Goal: Task Accomplishment & Management: Use online tool/utility

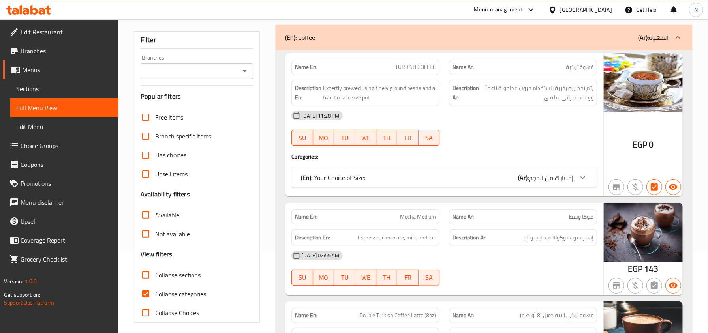
scroll to position [158, 0]
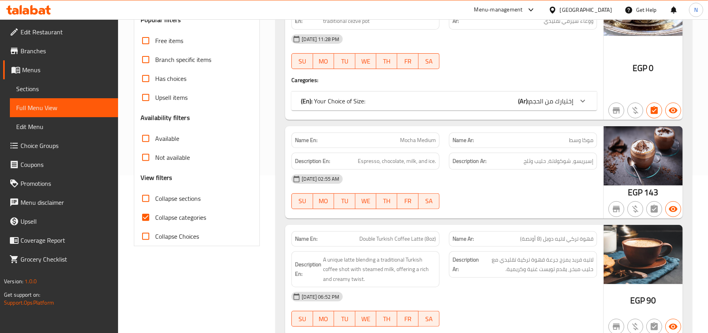
click at [190, 196] on span "Collapse sections" at bounding box center [177, 198] width 45 height 9
click at [155, 196] on input "Collapse sections" at bounding box center [145, 198] width 19 height 19
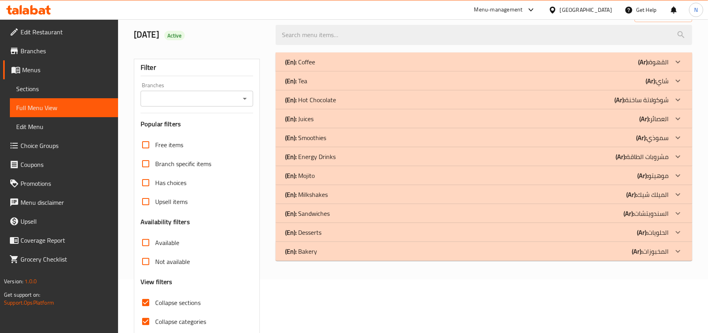
scroll to position [35, 0]
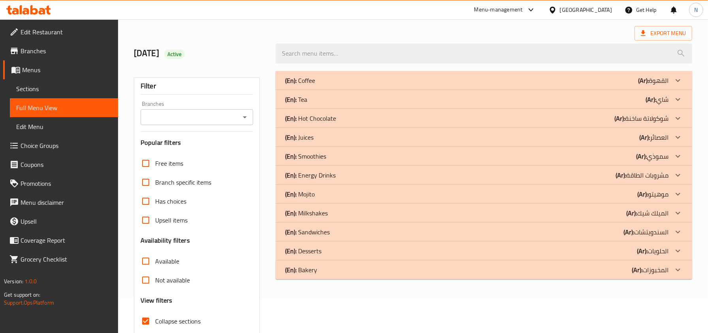
click at [356, 84] on div "(En): Coffee (Ar): القهوة" at bounding box center [476, 80] width 383 height 9
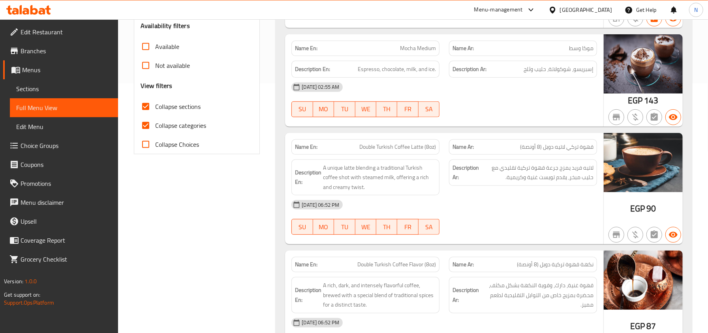
scroll to position [245, 0]
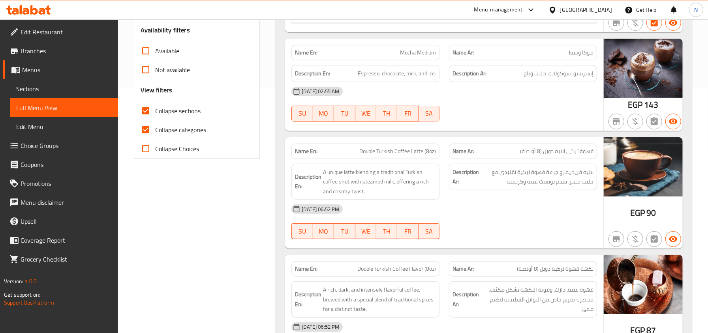
click at [179, 112] on span "Collapse sections" at bounding box center [177, 110] width 45 height 9
click at [155, 112] on input "Collapse sections" at bounding box center [145, 110] width 19 height 19
click at [179, 112] on span "Collapse sections" at bounding box center [177, 110] width 45 height 9
click at [155, 112] on input "Collapse sections" at bounding box center [145, 110] width 19 height 19
checkbox input "true"
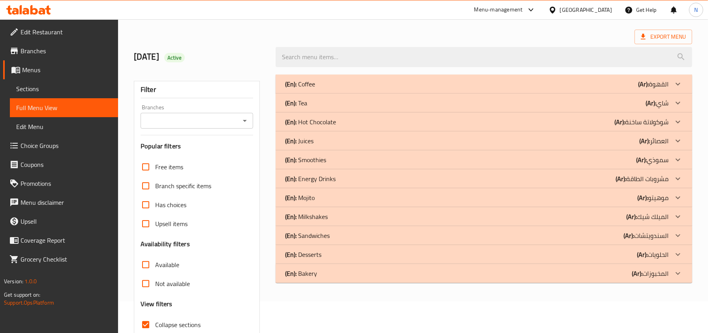
scroll to position [0, 0]
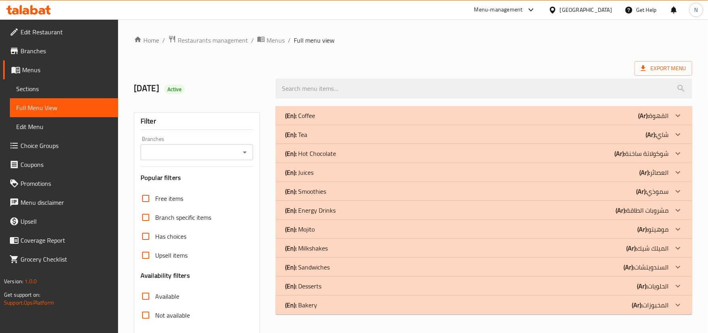
click at [345, 141] on div "(En): Tea (Ar): شاي" at bounding box center [483, 134] width 416 height 19
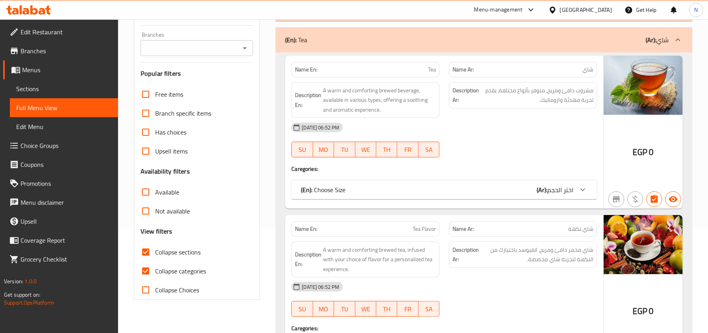
scroll to position [105, 0]
click at [366, 201] on div "Name En: Tea Name Ar: شاي Description En: A warm and comforting brewed beverage…" at bounding box center [444, 131] width 318 height 153
click at [367, 195] on div "(En): Choose Size (Ar): اختر الحجم" at bounding box center [443, 189] width 305 height 19
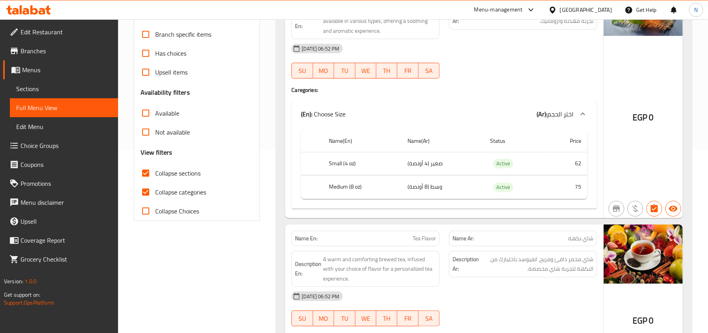
scroll to position [193, 0]
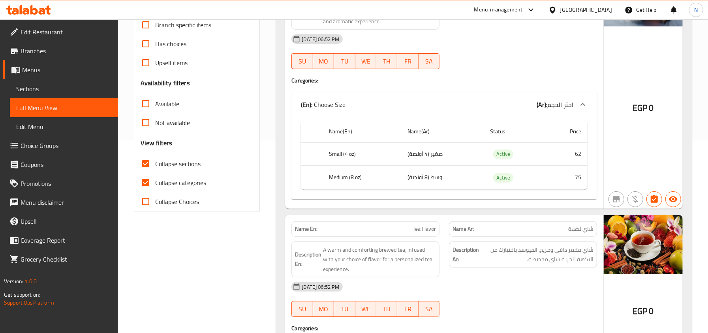
click at [144, 185] on input "Collapse categories" at bounding box center [145, 182] width 19 height 19
checkbox input "false"
click at [152, 170] on input "Collapse sections" at bounding box center [145, 163] width 19 height 19
checkbox input "false"
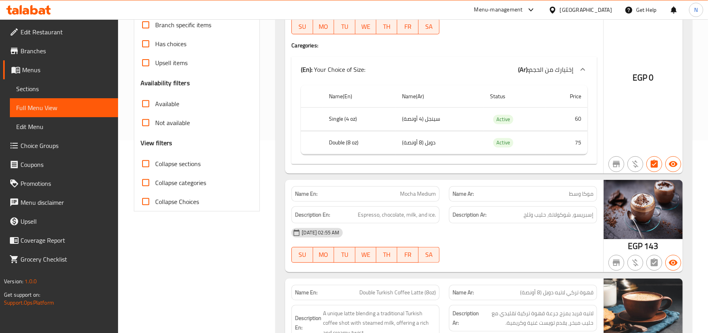
click at [239, 185] on div "Collapse categories" at bounding box center [197, 182] width 113 height 19
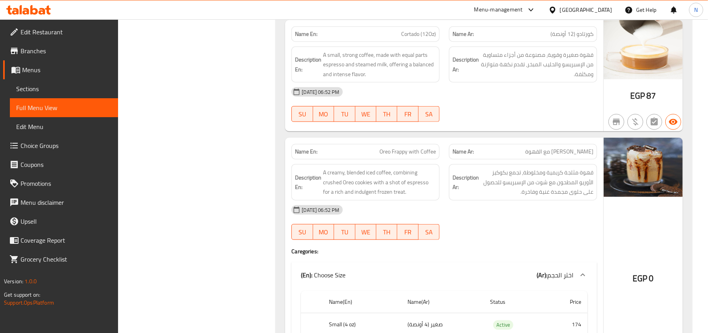
scroll to position [2612, 0]
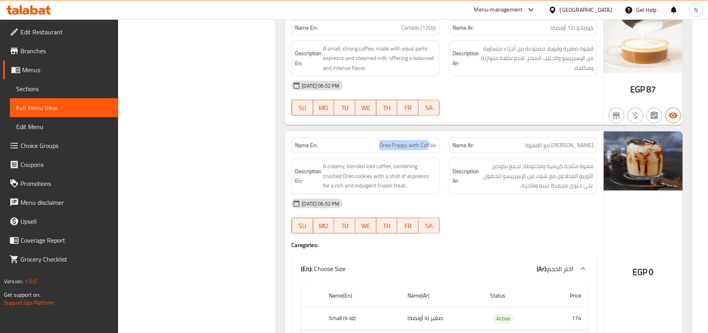
drag, startPoint x: 380, startPoint y: 162, endPoint x: 434, endPoint y: 153, distance: 55.2
click at [430, 150] on span "Oreo Frappy with Coffee" at bounding box center [407, 145] width 56 height 8
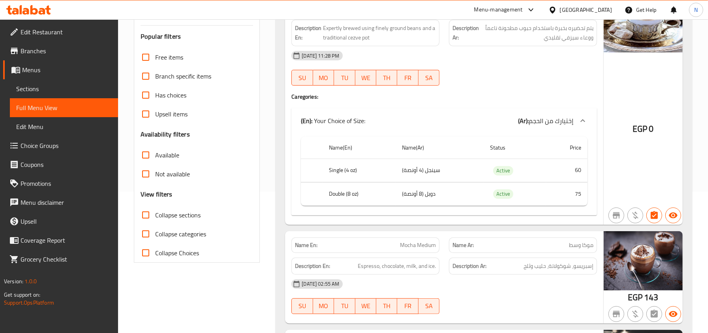
scroll to position [158, 0]
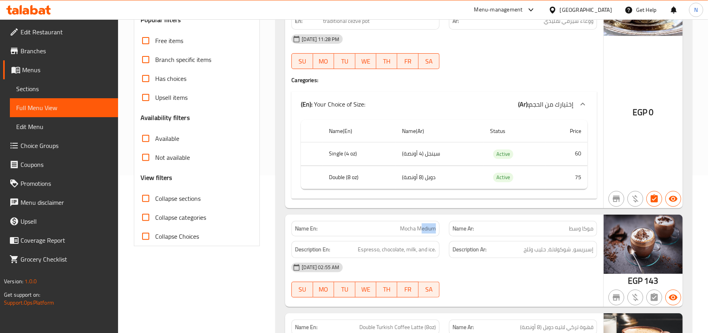
drag, startPoint x: 422, startPoint y: 230, endPoint x: 441, endPoint y: 229, distance: 19.8
click at [441, 229] on div "Name En: Mocha Medium" at bounding box center [365, 228] width 157 height 25
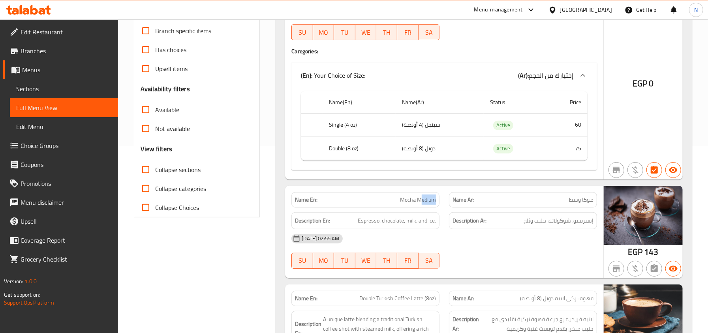
scroll to position [210, 0]
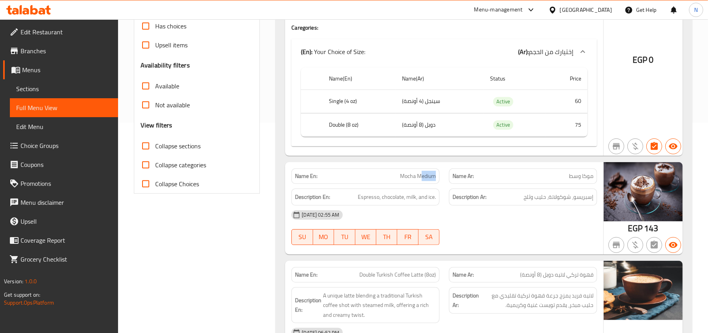
click at [425, 172] on div "Name En: Mocha Medium" at bounding box center [365, 176] width 148 height 15
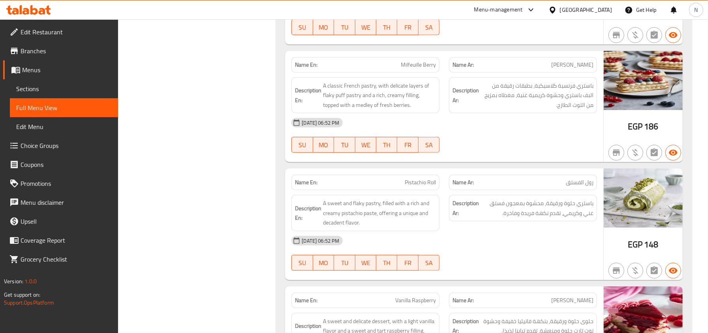
scroll to position [8595, 0]
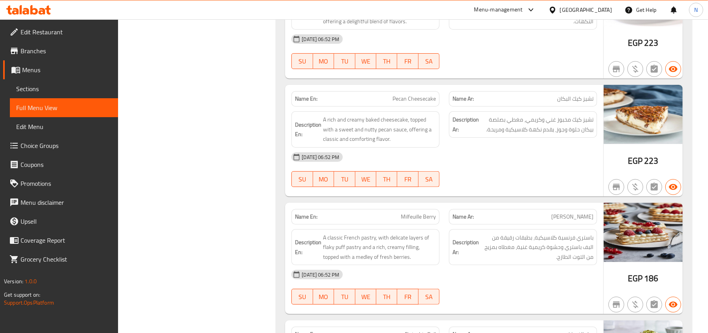
drag, startPoint x: 708, startPoint y: 292, endPoint x: 714, endPoint y: 289, distance: 6.7
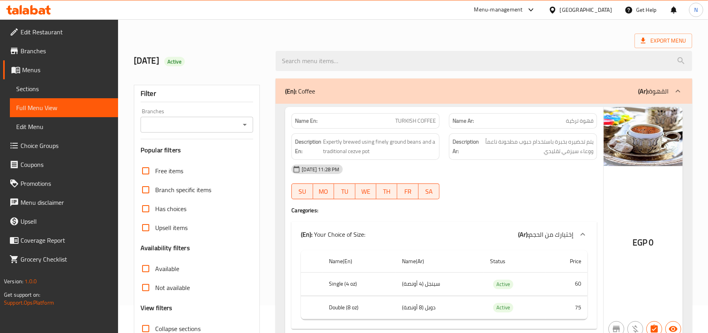
scroll to position [0, 0]
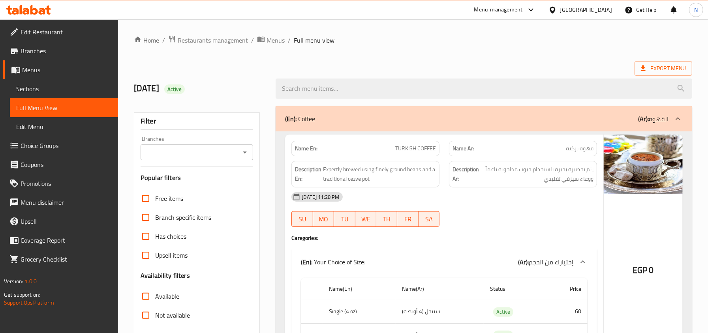
click at [400, 150] on span "TURKISH COFFEE" at bounding box center [415, 148] width 41 height 8
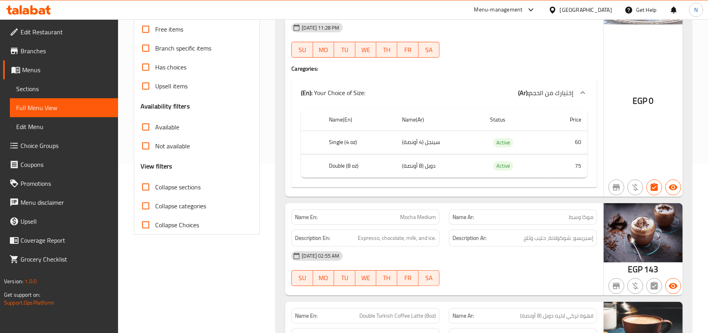
scroll to position [210, 0]
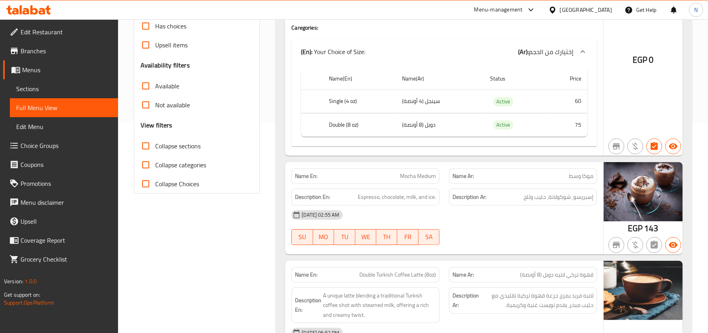
click at [414, 178] on span "Mocha Medium" at bounding box center [418, 176] width 36 height 8
click at [434, 177] on span "Mocha Medium" at bounding box center [418, 176] width 36 height 8
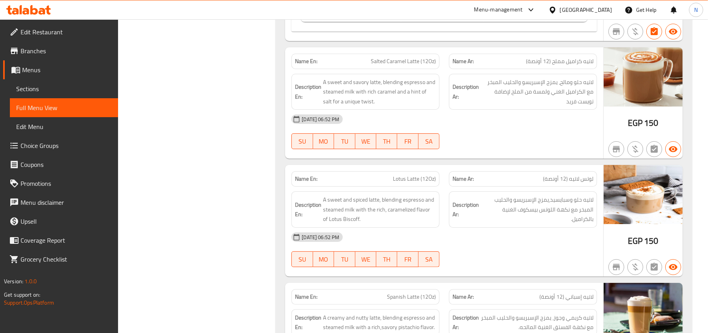
scroll to position [2105, 0]
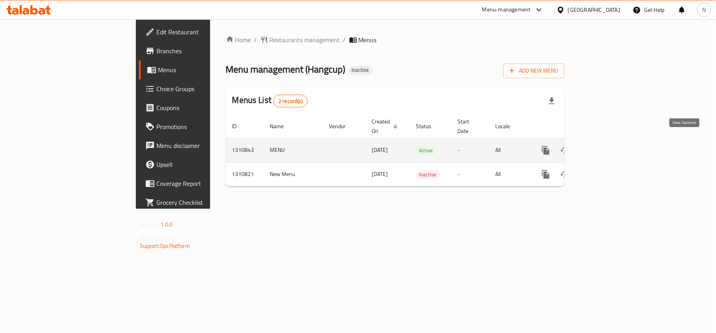
click at [607, 146] on icon "enhanced table" at bounding box center [602, 150] width 9 height 9
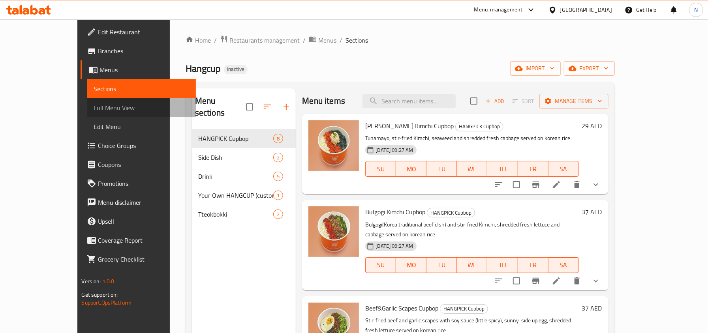
click at [94, 106] on span "Full Menu View" at bounding box center [142, 107] width 96 height 9
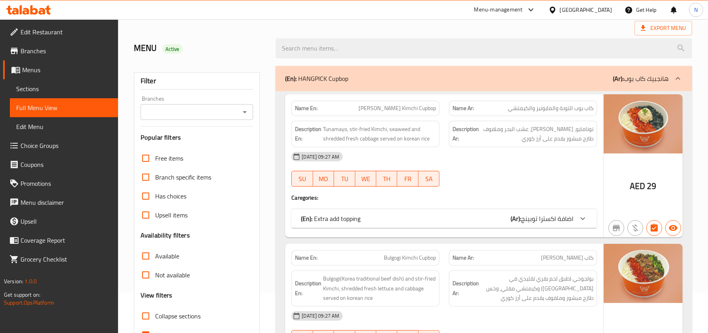
scroll to position [52, 0]
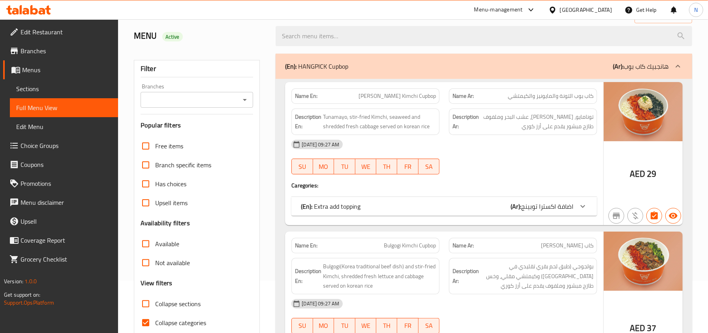
click at [182, 329] on label "Collapse categories" at bounding box center [171, 322] width 70 height 19
click at [155, 329] on input "Collapse categories" at bounding box center [145, 322] width 19 height 19
checkbox input "false"
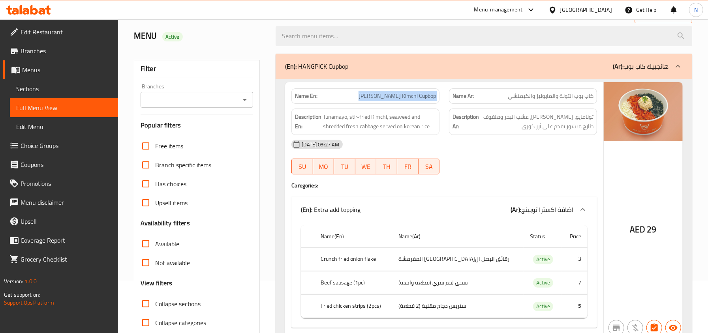
drag, startPoint x: 371, startPoint y: 95, endPoint x: 447, endPoint y: 99, distance: 76.3
click at [447, 99] on div "Name En: Tuna Mayo Kimchi Cupbop Name Ar: كاب بوب التونة والمايونيز والكيمتشي" at bounding box center [444, 96] width 315 height 25
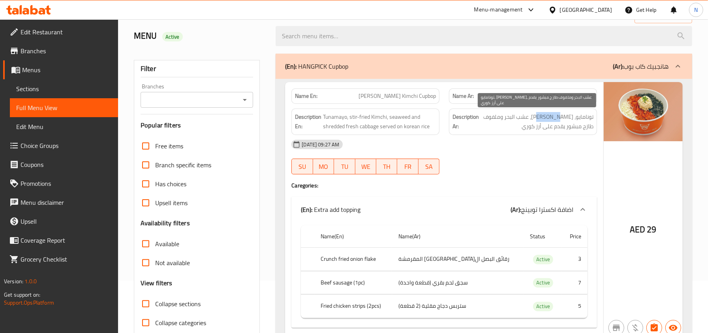
drag, startPoint x: 566, startPoint y: 122, endPoint x: 544, endPoint y: 118, distance: 21.9
click at [544, 118] on span "تونامايو، كيمتشي مقلي، عشب البحر وملفوف طازج مبشور يقدم على أرز كوري" at bounding box center [536, 121] width 113 height 19
drag, startPoint x: 534, startPoint y: 115, endPoint x: 509, endPoint y: 117, distance: 25.3
click at [509, 117] on span "تونامايو، كيمتشي مقلي، عشب البحر وملفوف طازج مبشور يقدم على أرز كوري" at bounding box center [536, 121] width 113 height 19
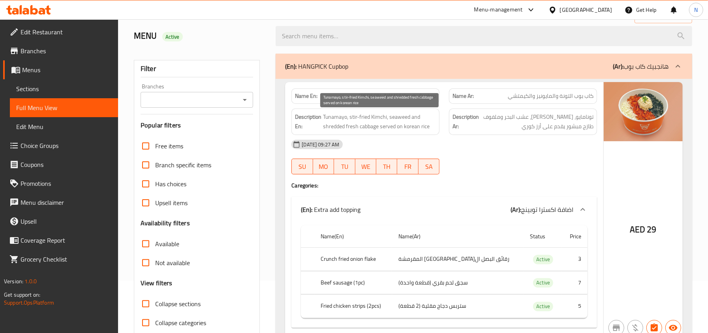
click at [401, 118] on span "Tunamayo, stir-fried Kimchi, seaweed and shredded fresh cabbage served on korea…" at bounding box center [379, 121] width 113 height 19
copy span "seaweed"
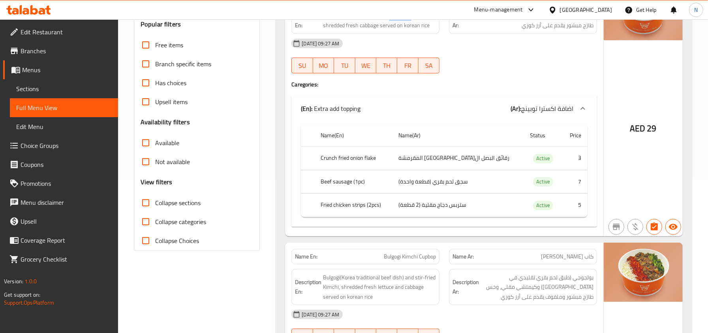
scroll to position [158, 0]
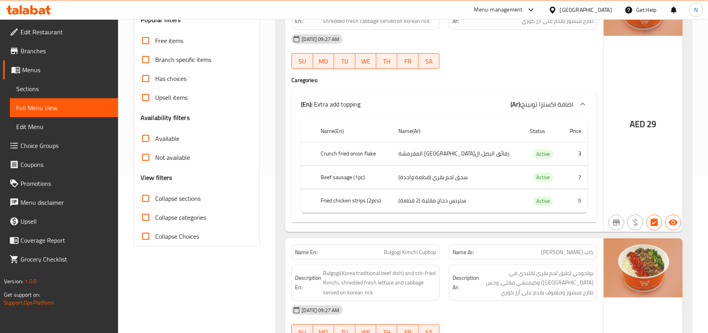
click at [372, 156] on th "Crunch fried onion flake" at bounding box center [353, 153] width 78 height 23
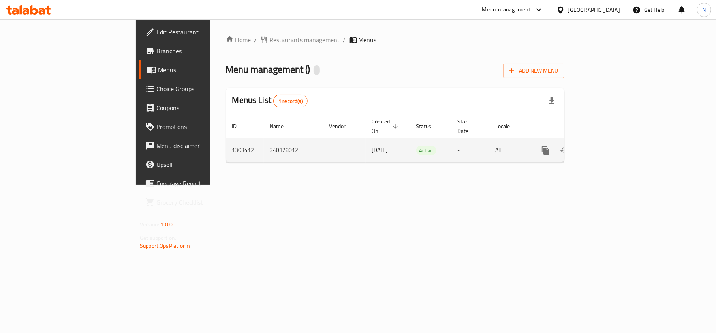
click at [607, 146] on icon "enhanced table" at bounding box center [602, 150] width 9 height 9
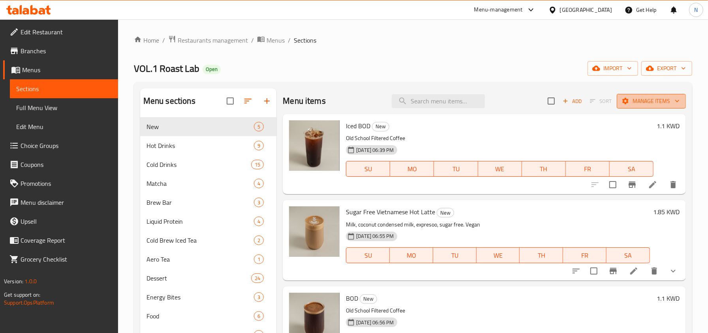
click at [636, 102] on span "Manage items" at bounding box center [651, 101] width 56 height 10
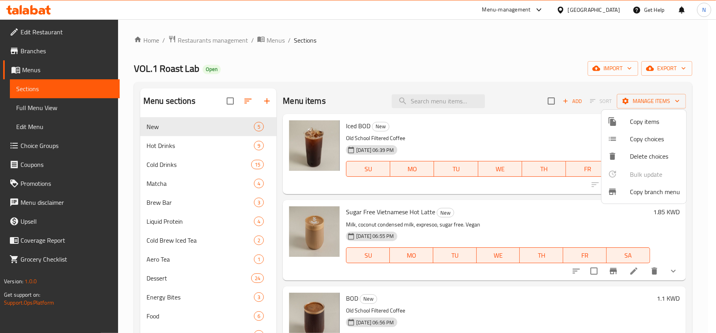
click at [622, 189] on div at bounding box center [618, 191] width 22 height 9
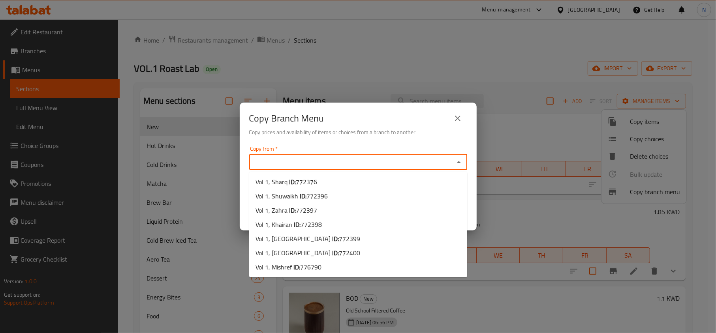
click at [367, 162] on input "Copy from   *" at bounding box center [351, 162] width 200 height 11
click at [342, 250] on li "Vol 1, Kuwait City ID: 772400" at bounding box center [358, 253] width 218 height 14
type input "Vol 1, Kuwait City"
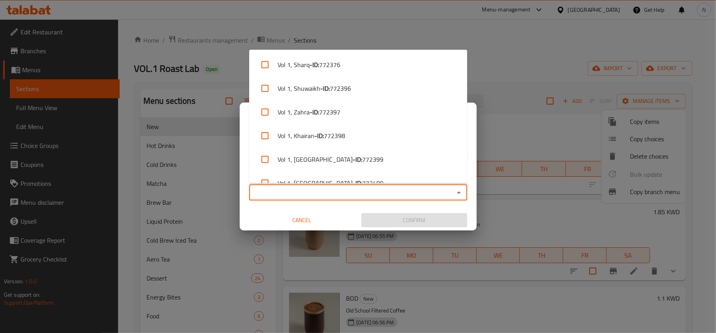
click at [352, 191] on input "Copy to   *" at bounding box center [351, 192] width 200 height 11
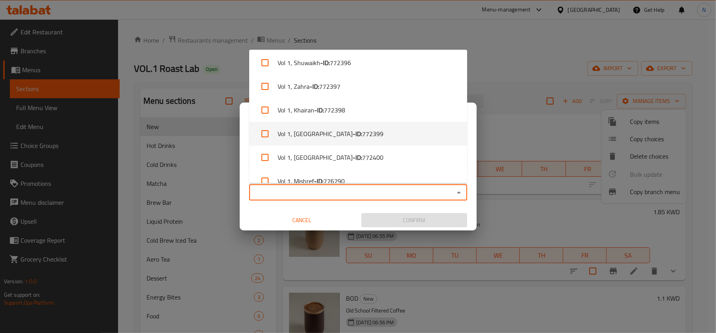
scroll to position [39, 0]
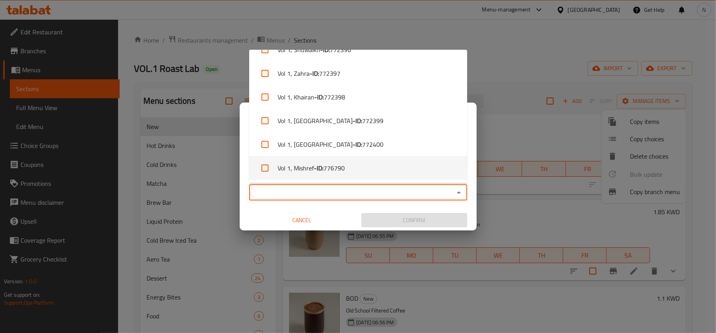
click at [350, 166] on li "Vol 1, Mishref - ID: 776790" at bounding box center [358, 168] width 218 height 24
checkbox input "true"
click at [394, 222] on span "Confirm" at bounding box center [413, 220] width 93 height 10
